Goal: Information Seeking & Learning: Learn about a topic

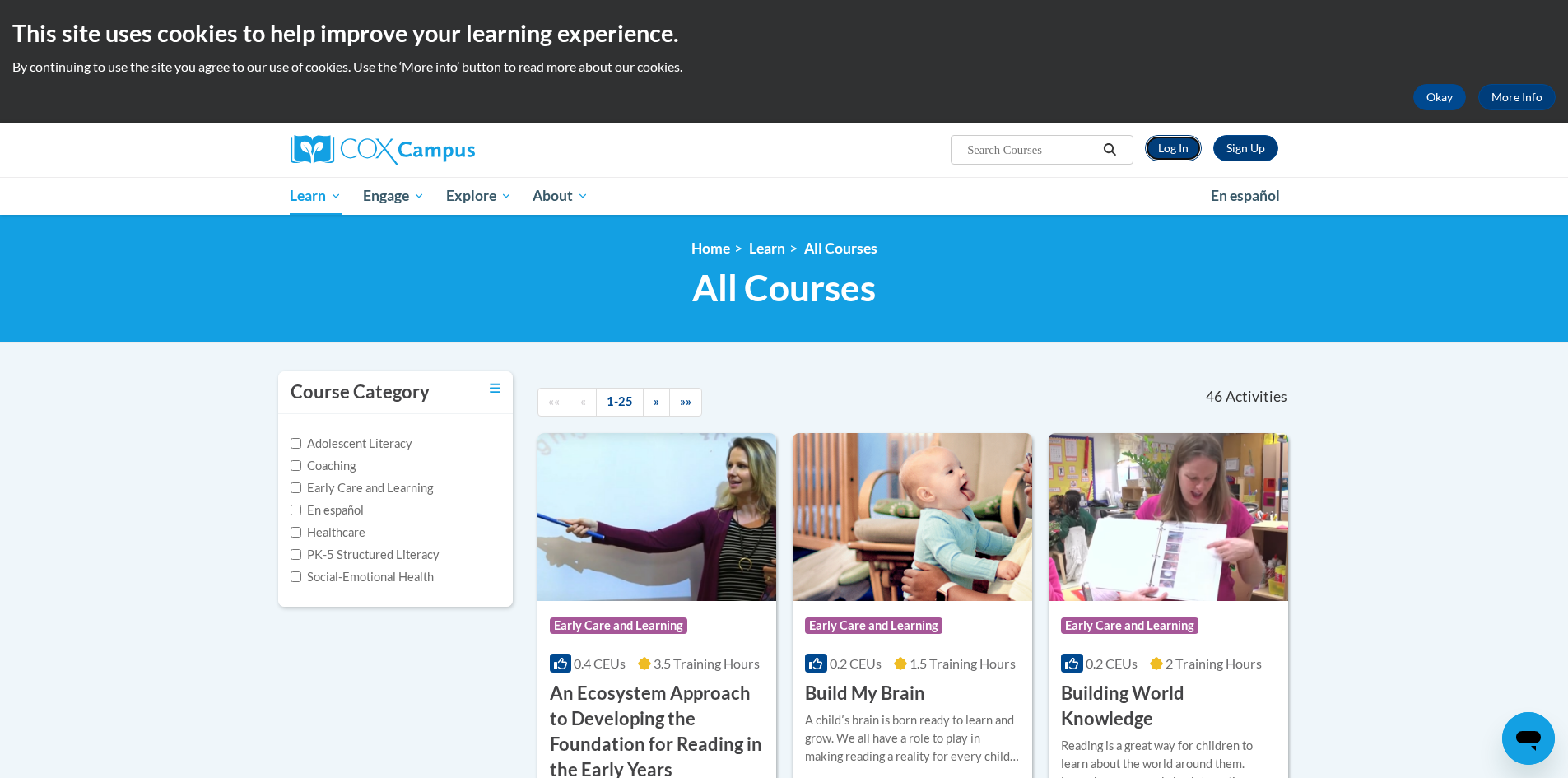
click at [1170, 156] on link "Log In" at bounding box center [1173, 147] width 57 height 26
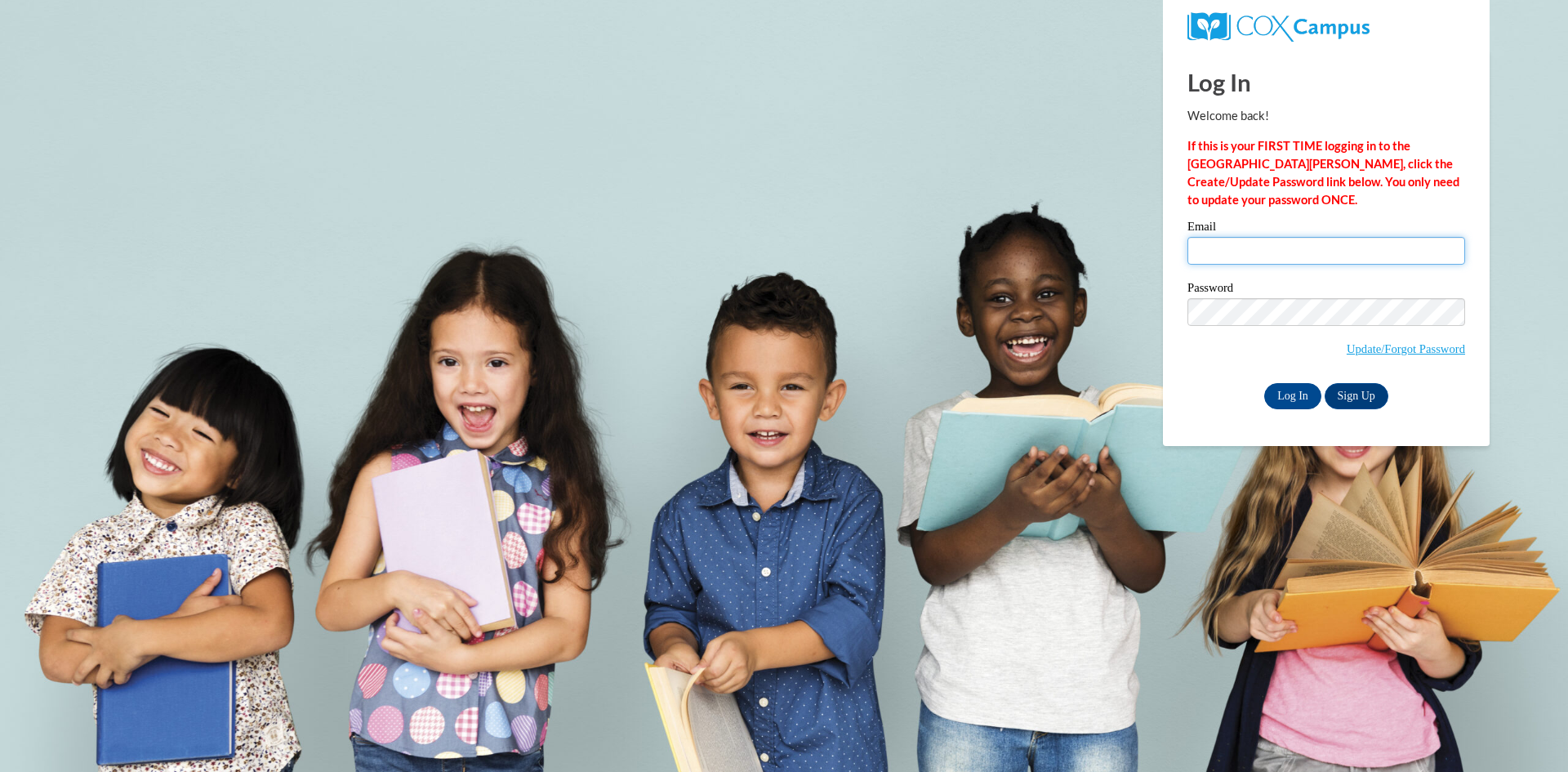
click at [1231, 250] on input "Email" at bounding box center [1326, 250] width 277 height 27
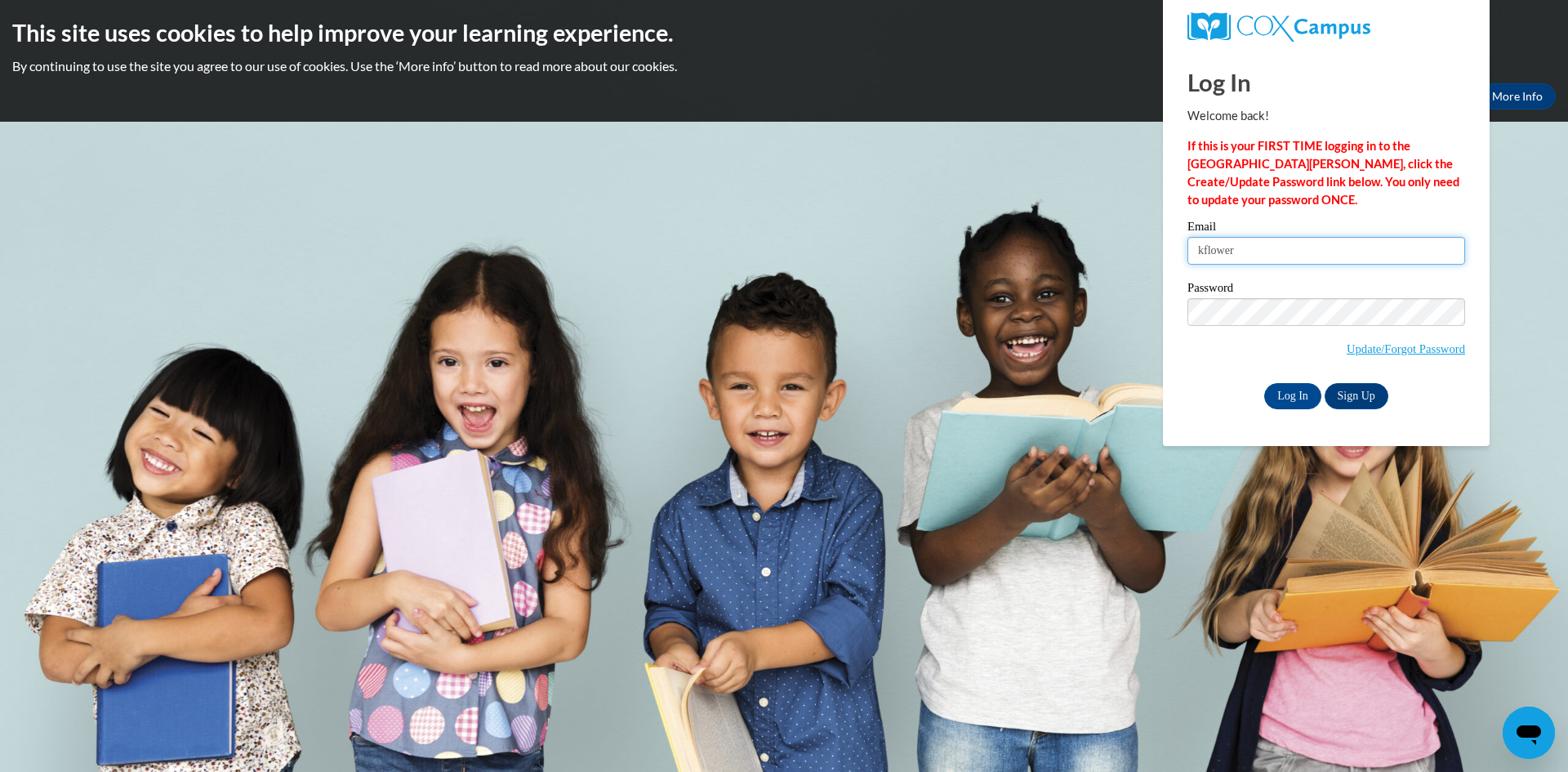
type input "[EMAIL_ADDRESS][DOMAIN_NAME]"
click at [1264, 383] on input "Log In" at bounding box center [1292, 395] width 57 height 26
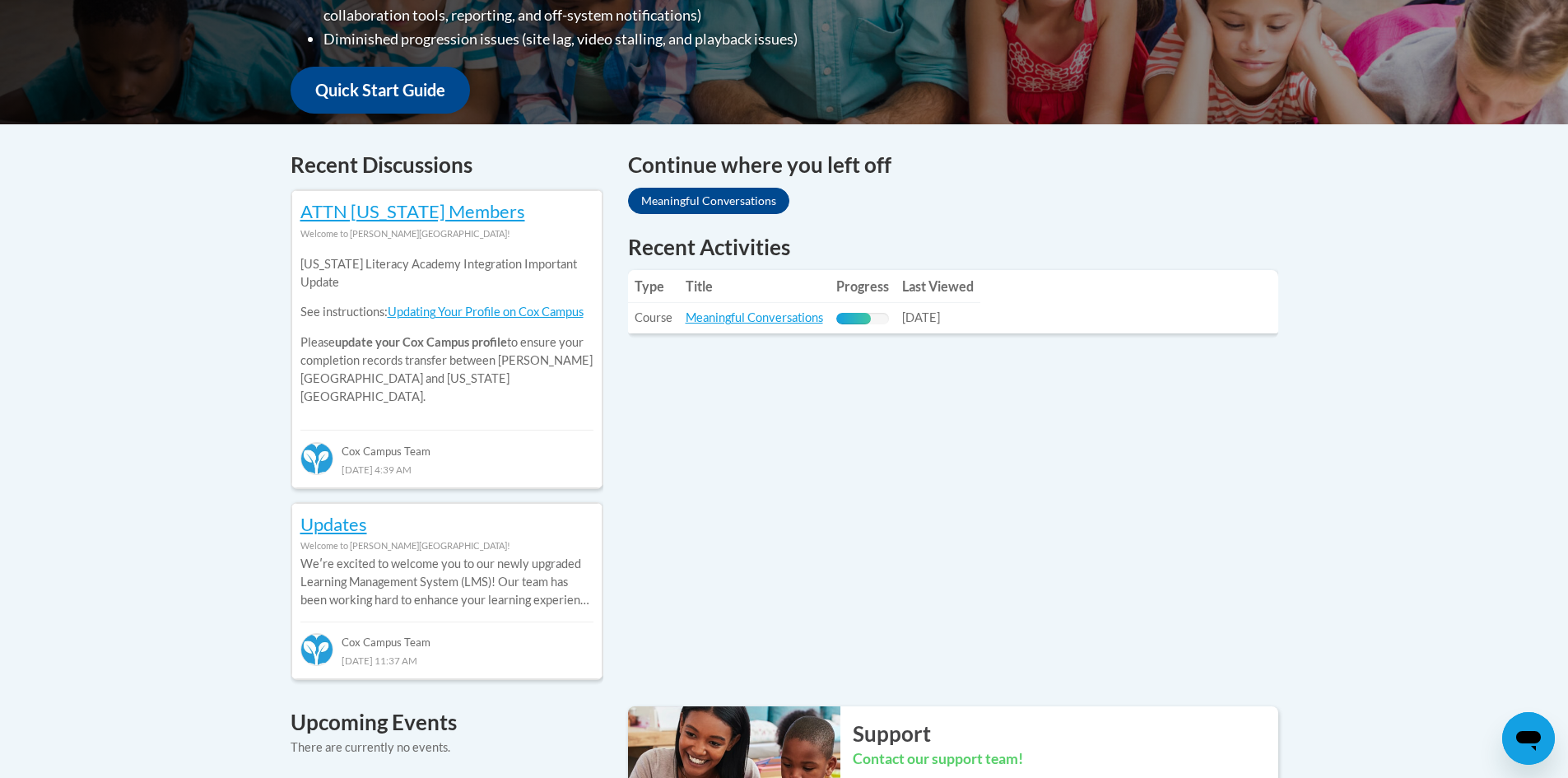
scroll to position [658, 0]
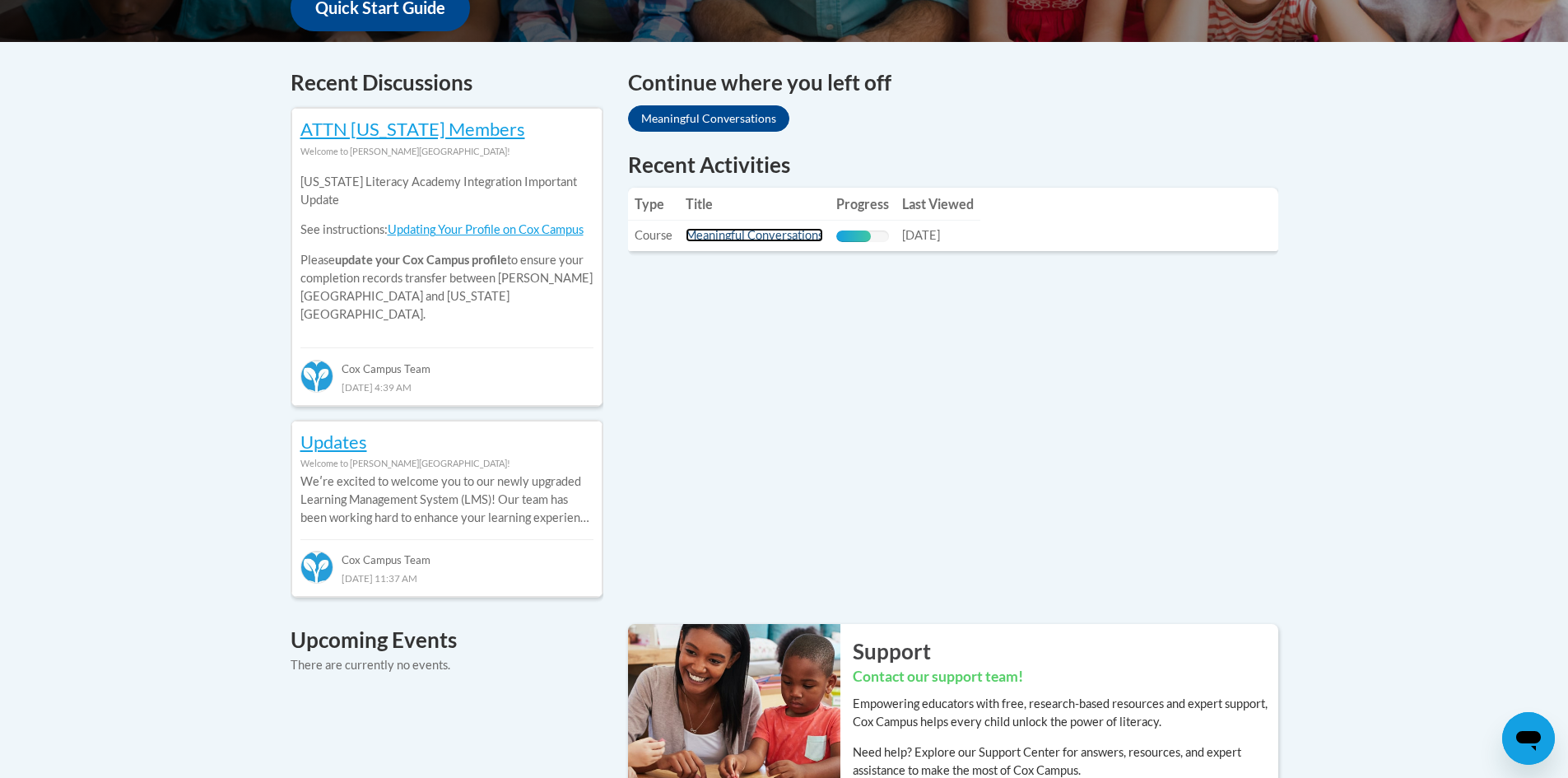
click at [724, 238] on link "Meaningful Conversations" at bounding box center [754, 234] width 137 height 14
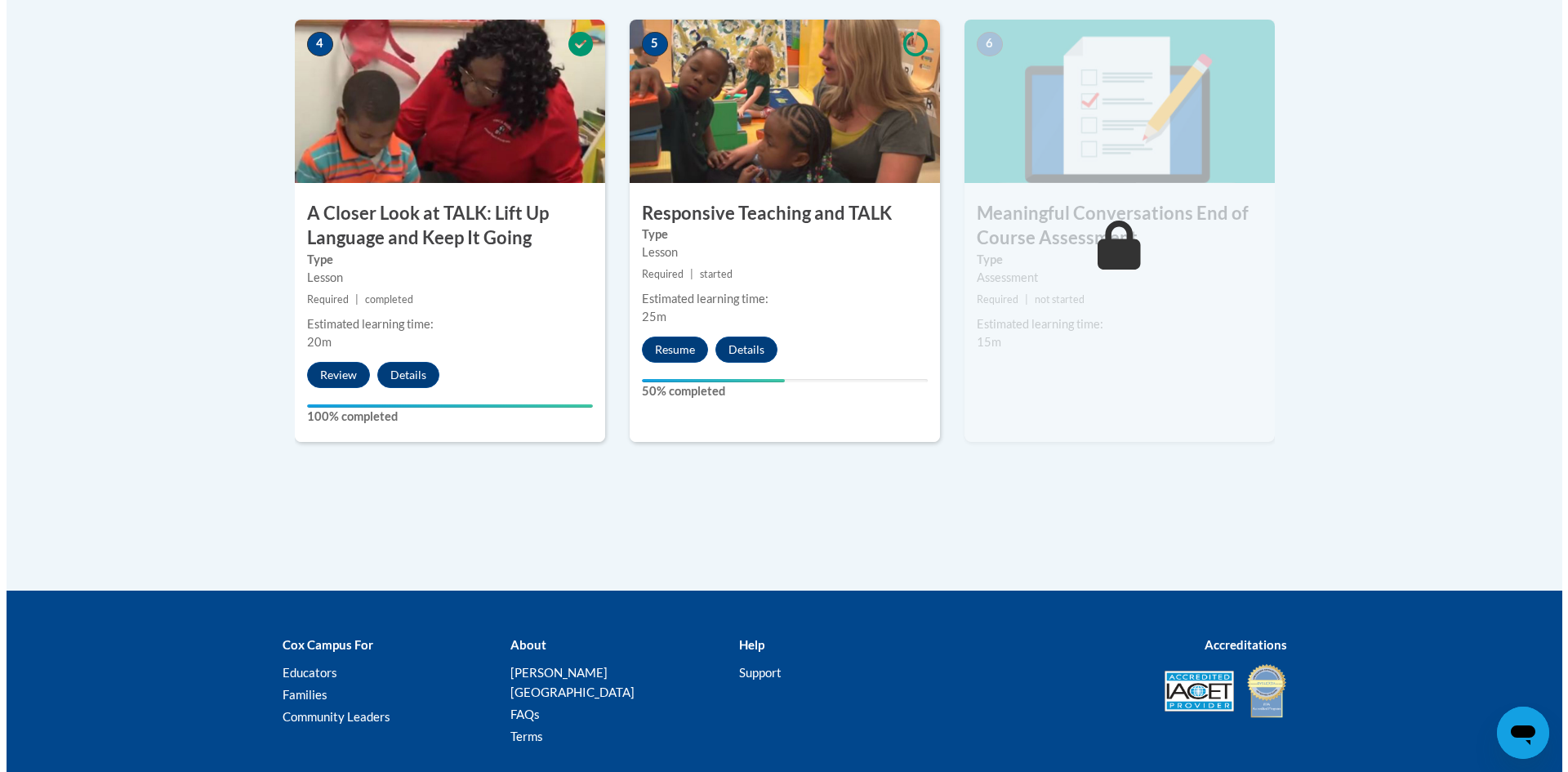
scroll to position [1062, 0]
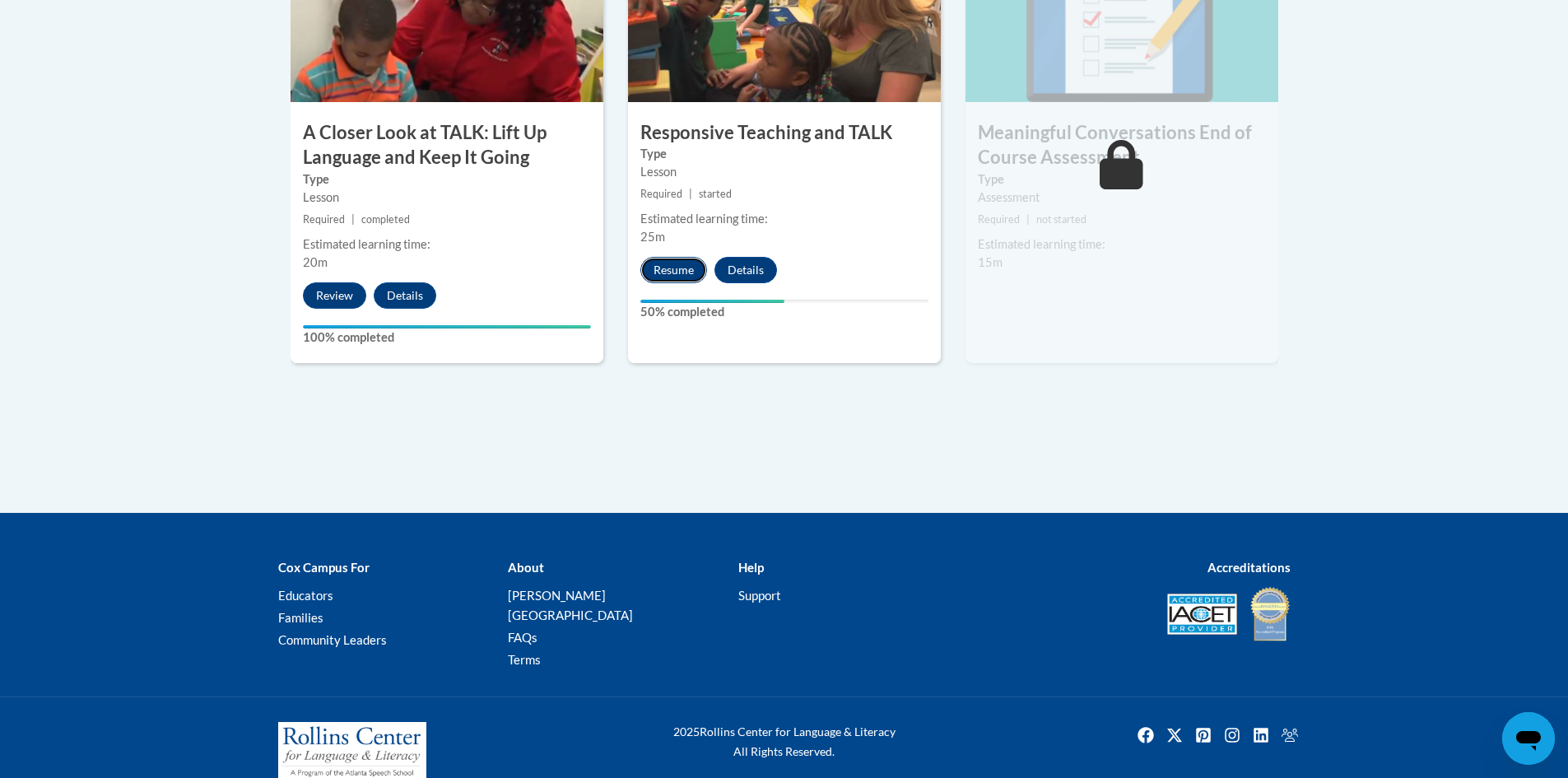
click at [654, 270] on button "Resume" at bounding box center [674, 269] width 67 height 26
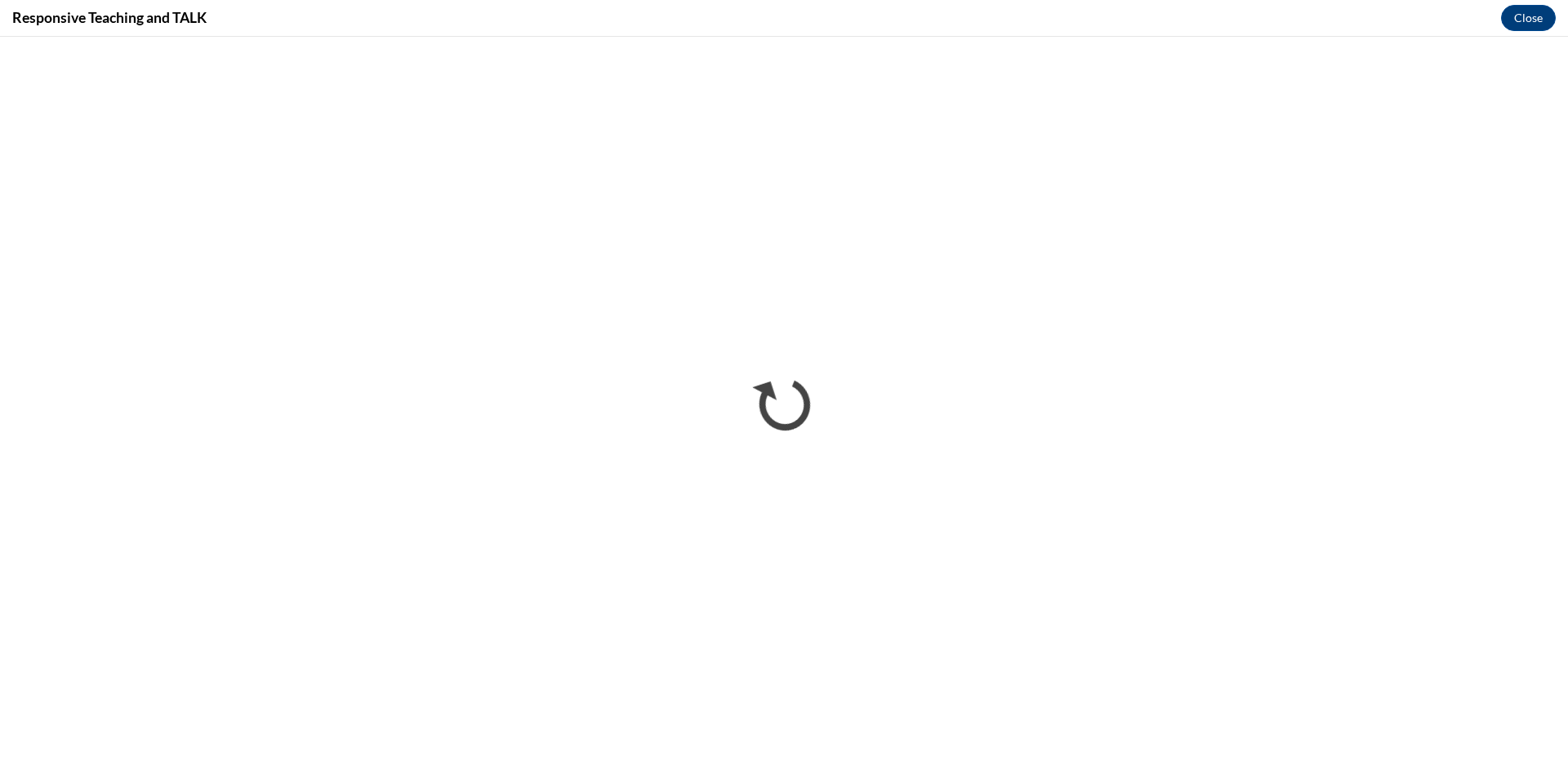
scroll to position [0, 0]
